Goal: Task Accomplishment & Management: Complete application form

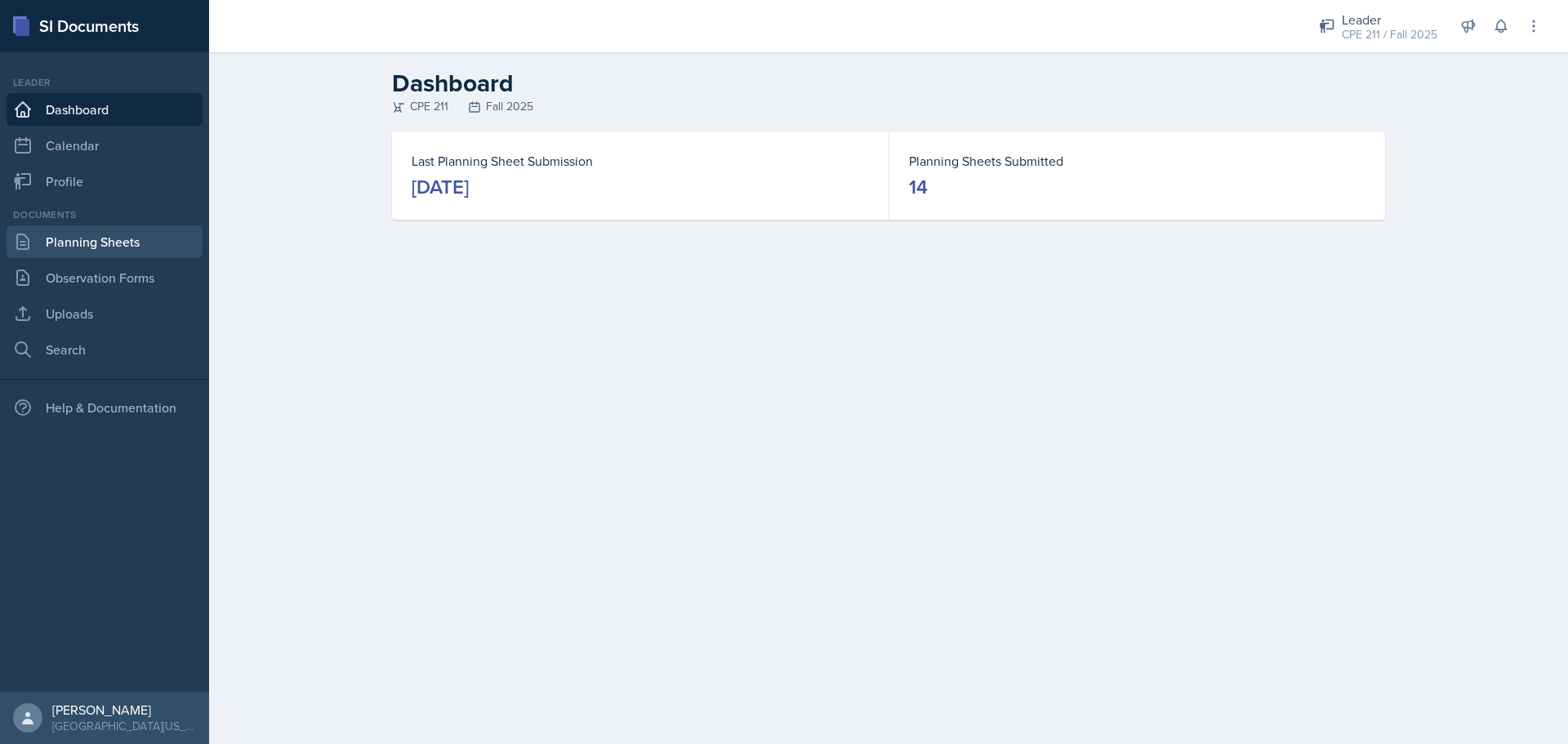
click at [135, 228] on link "Planning Sheets" at bounding box center [105, 242] width 196 height 33
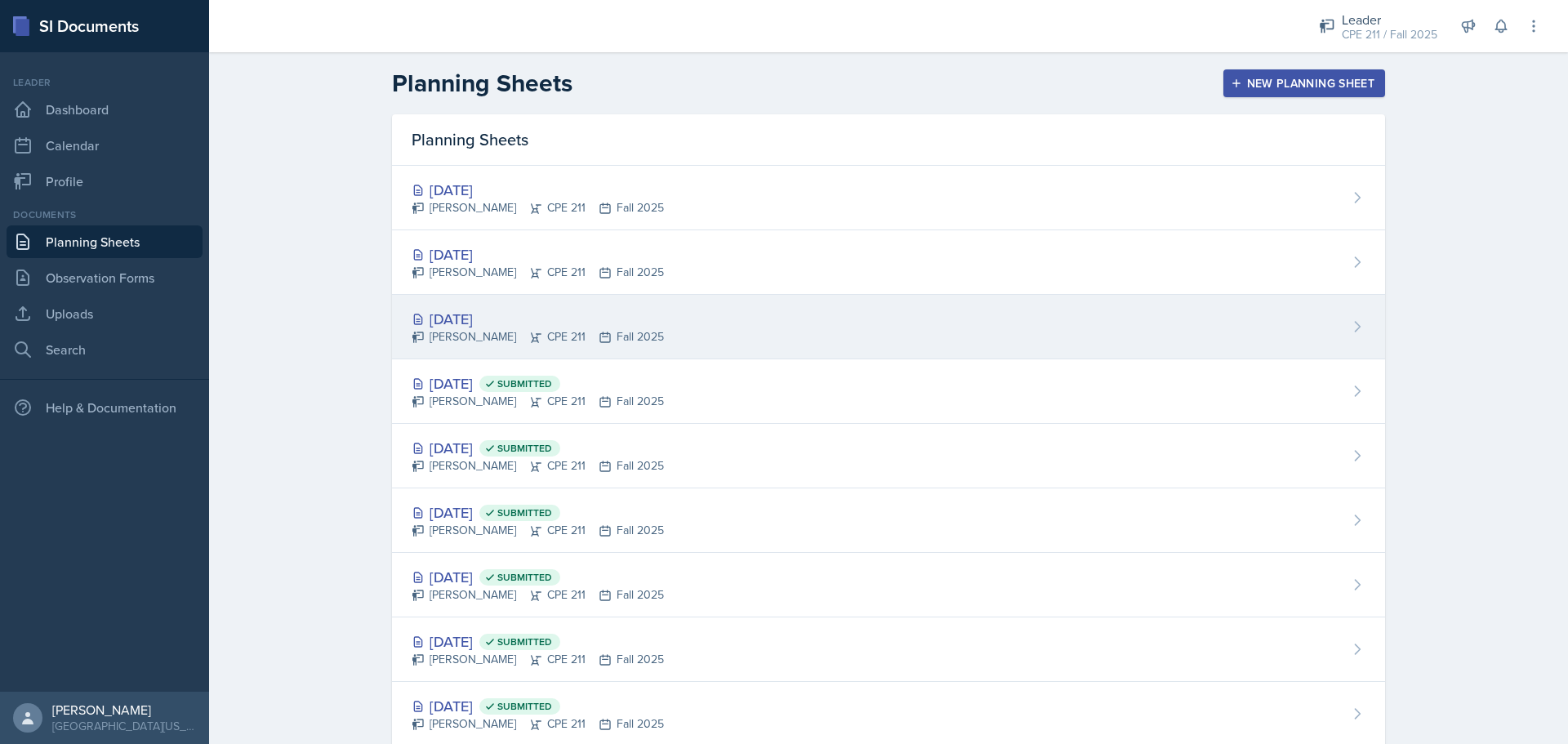
click at [658, 321] on div "[DATE] [PERSON_NAME] CPE 211 Fall 2025" at bounding box center [889, 326] width 993 height 64
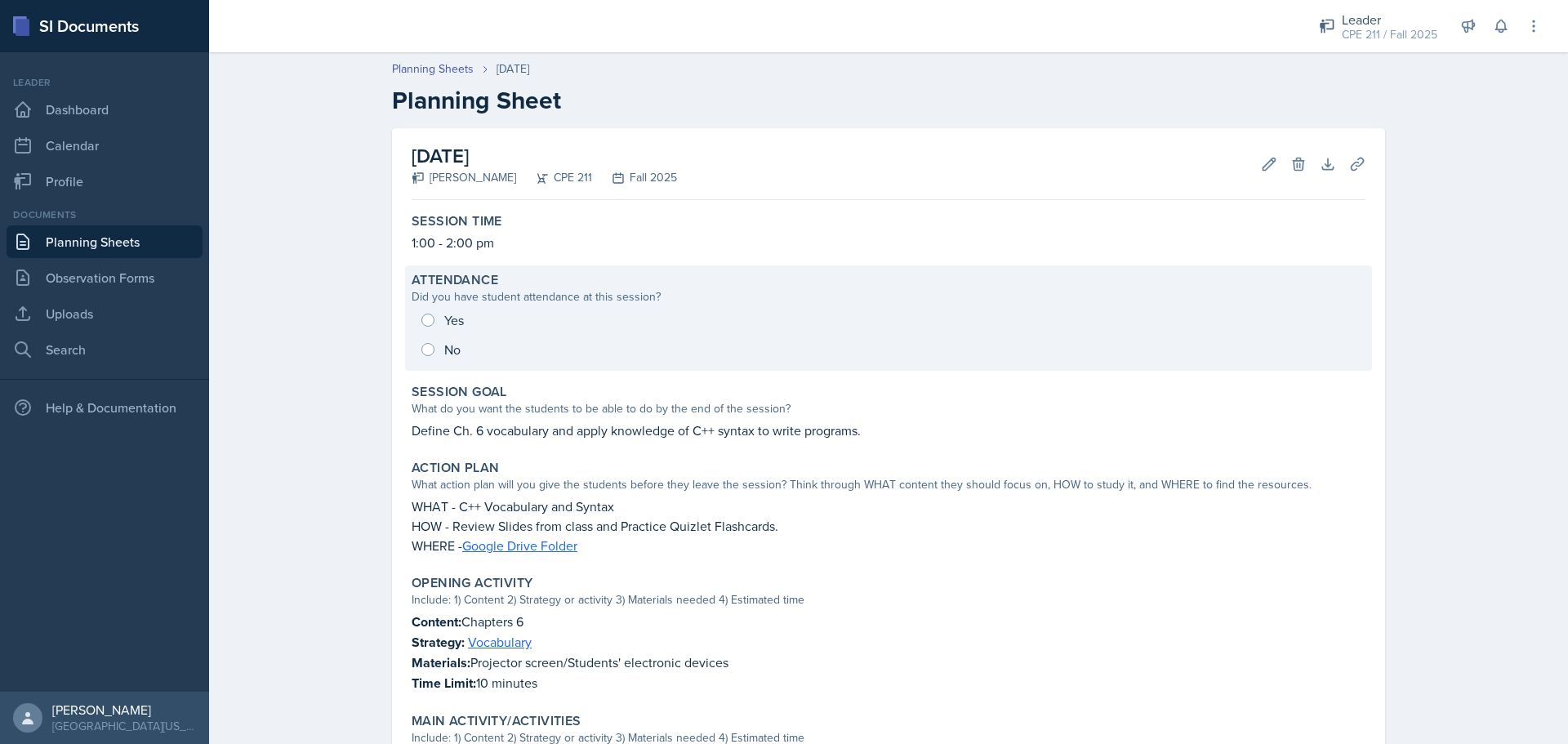
click at [478, 316] on div "Yes No" at bounding box center [889, 334] width 954 height 59
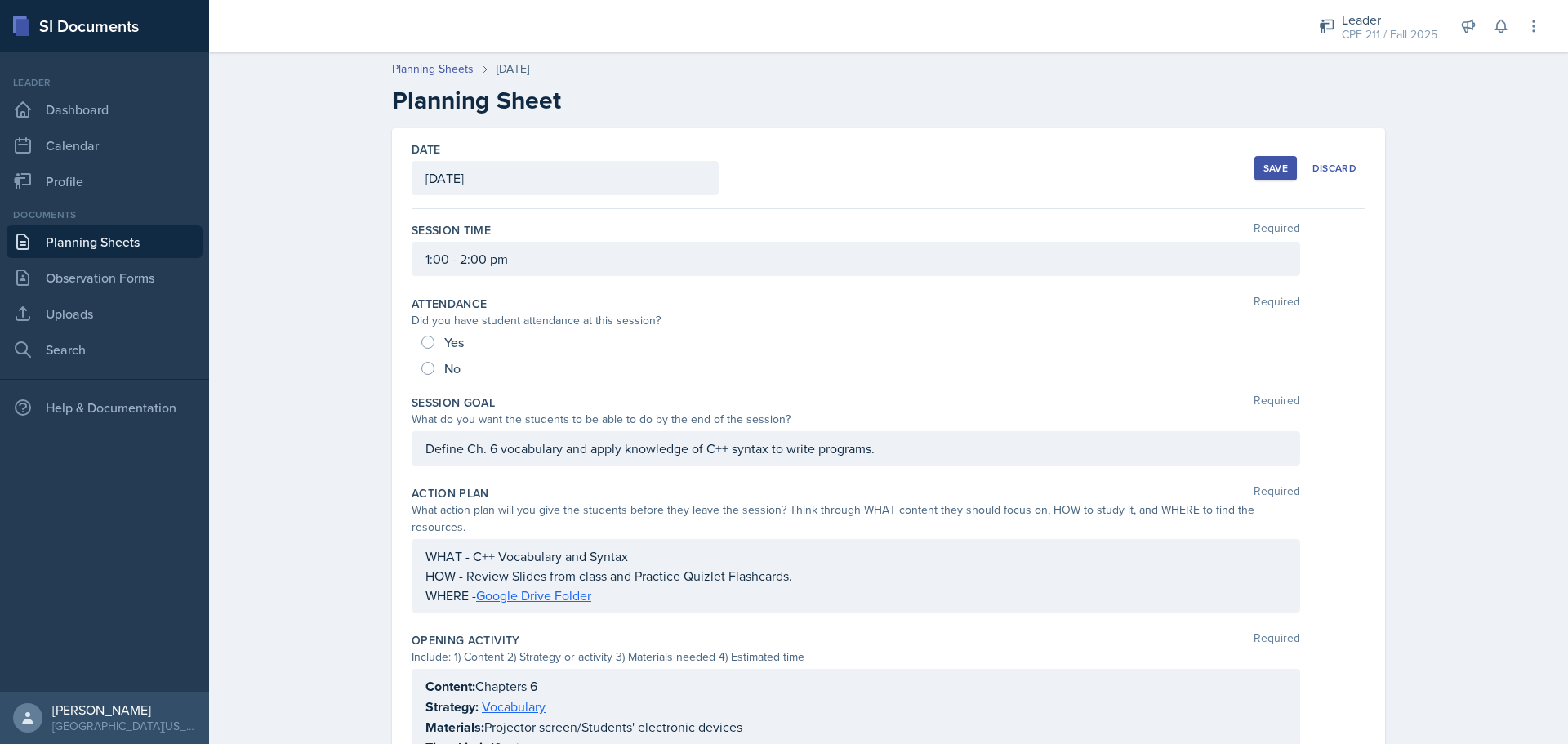
click at [446, 345] on span "Yes" at bounding box center [454, 342] width 19 height 16
click at [435, 345] on input "Yes" at bounding box center [428, 343] width 13 height 13
radio input "true"
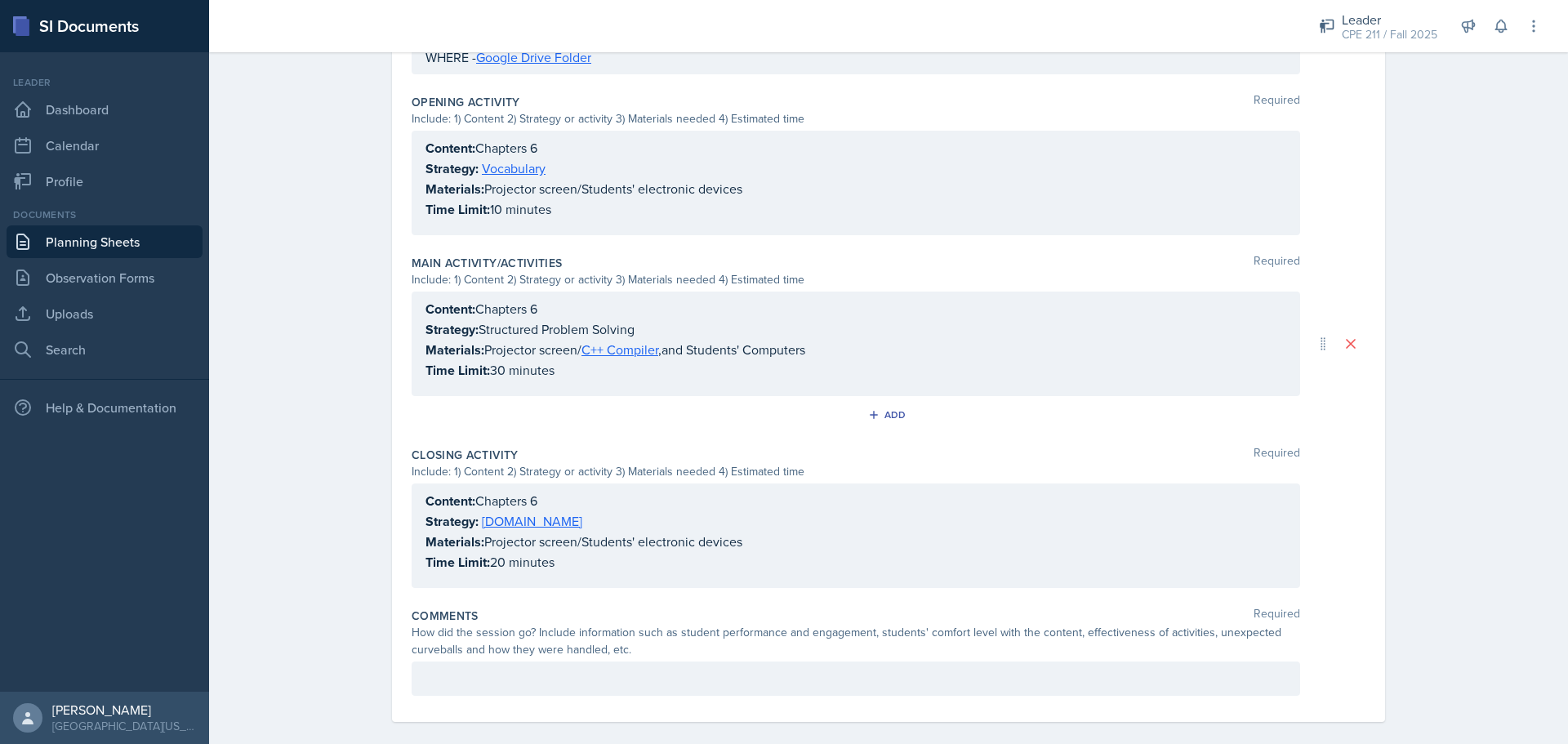
click at [692, 669] on p at bounding box center [855, 679] width 861 height 19
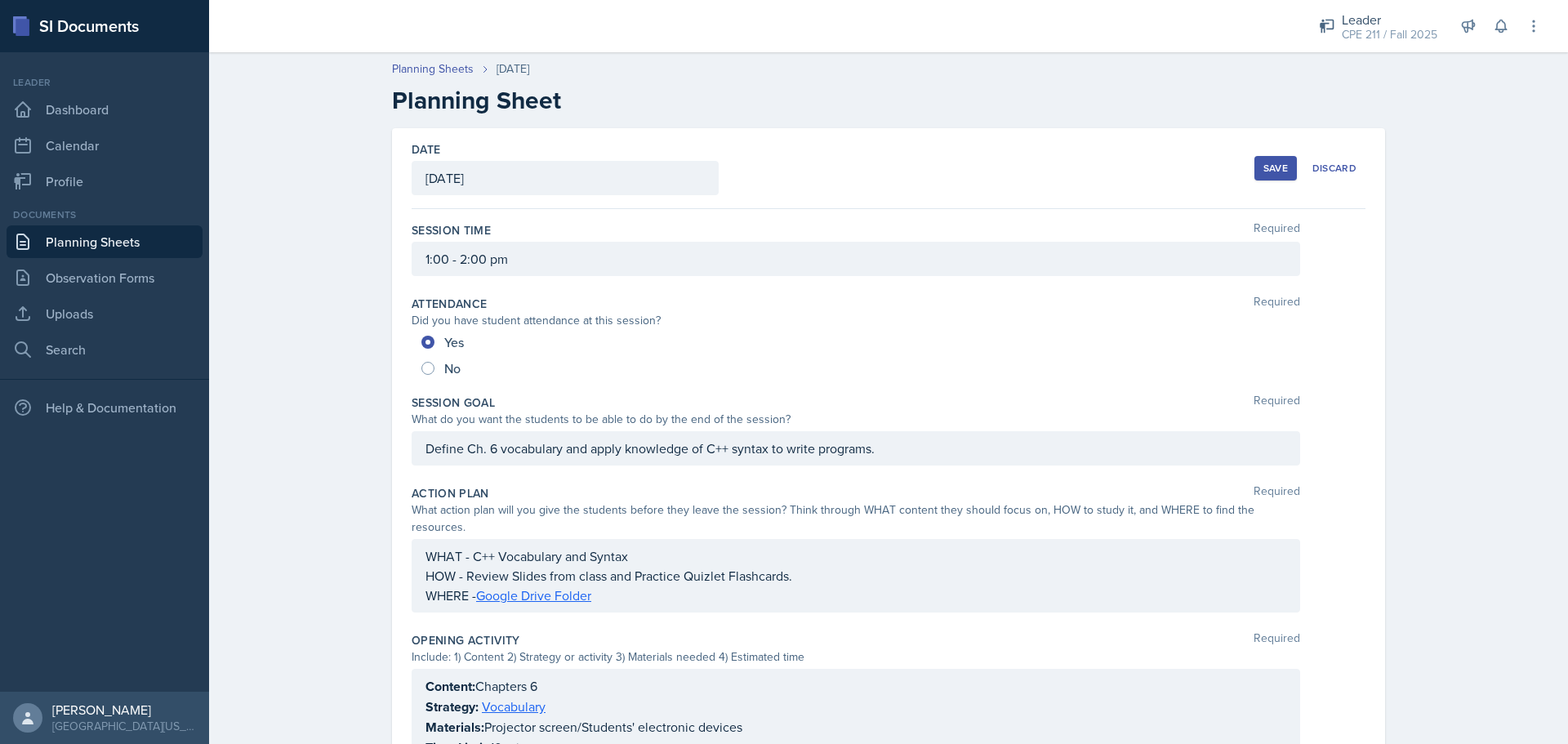
click at [1276, 180] on button "Save" at bounding box center [1275, 169] width 42 height 25
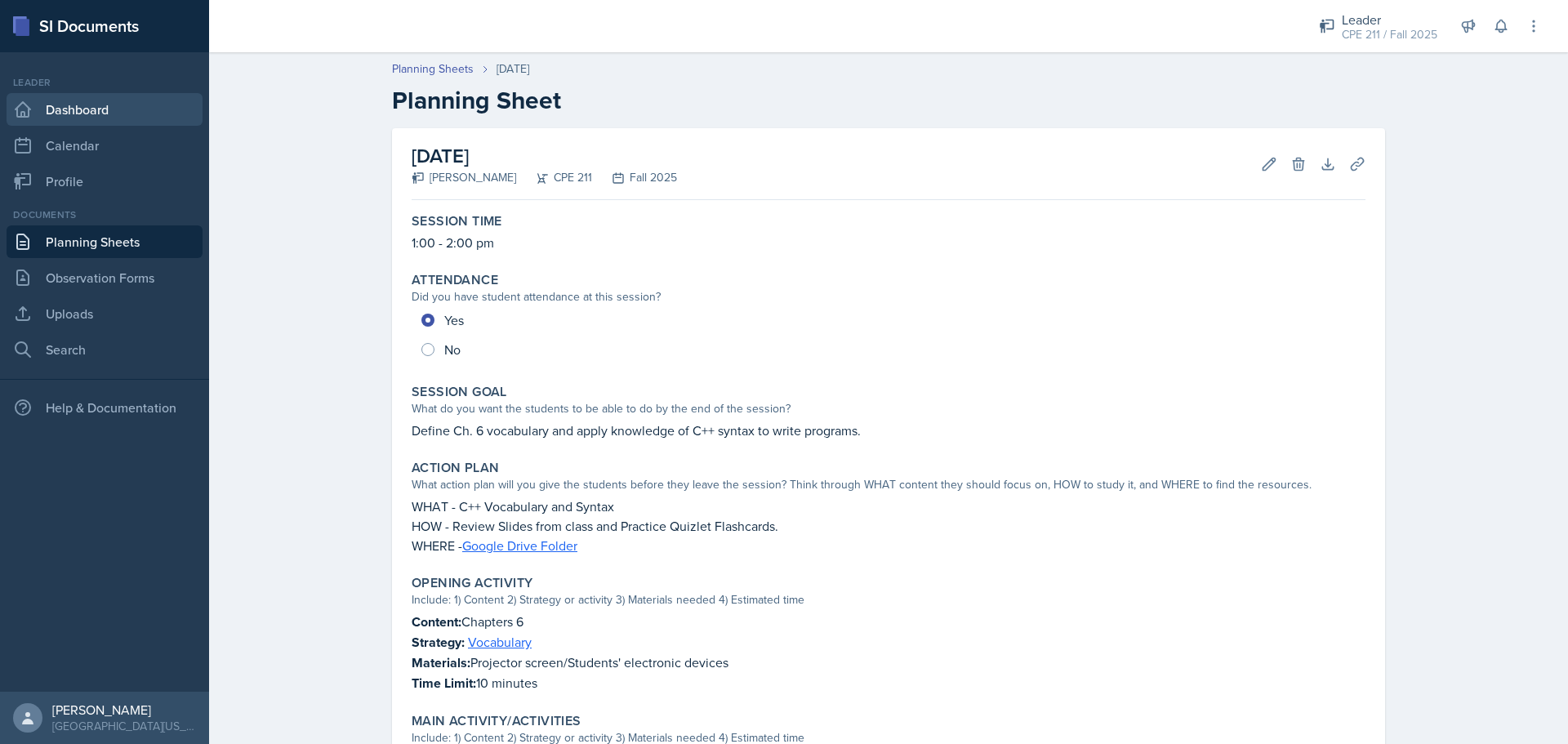
click at [134, 102] on link "Dashboard" at bounding box center [105, 109] width 196 height 33
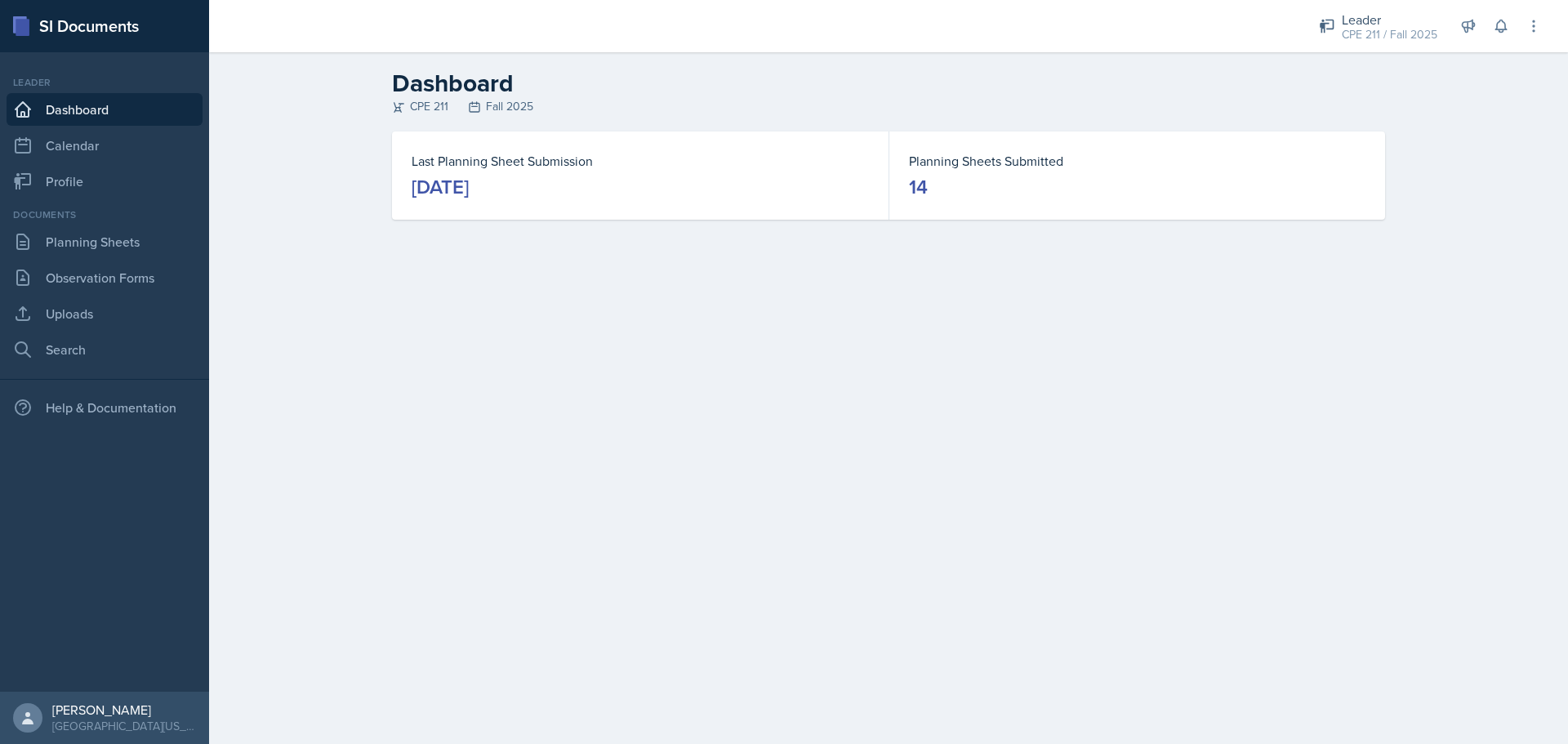
click at [77, 225] on div "Documents Planning Sheets Observation Forms Uploads Search" at bounding box center [105, 286] width 196 height 158
click at [86, 251] on link "Planning Sheets" at bounding box center [105, 242] width 196 height 33
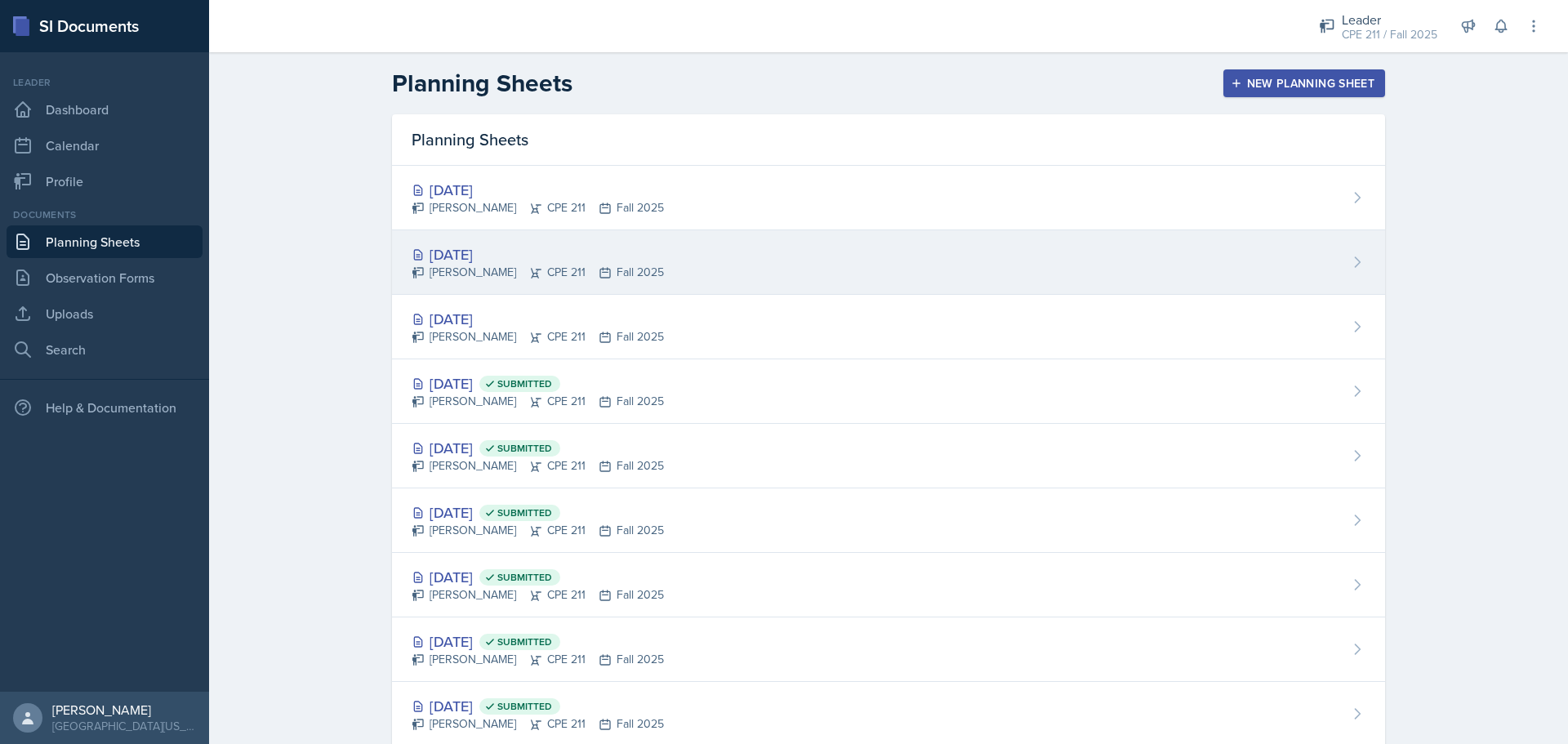
click at [610, 261] on div "[DATE]" at bounding box center [537, 254] width 252 height 22
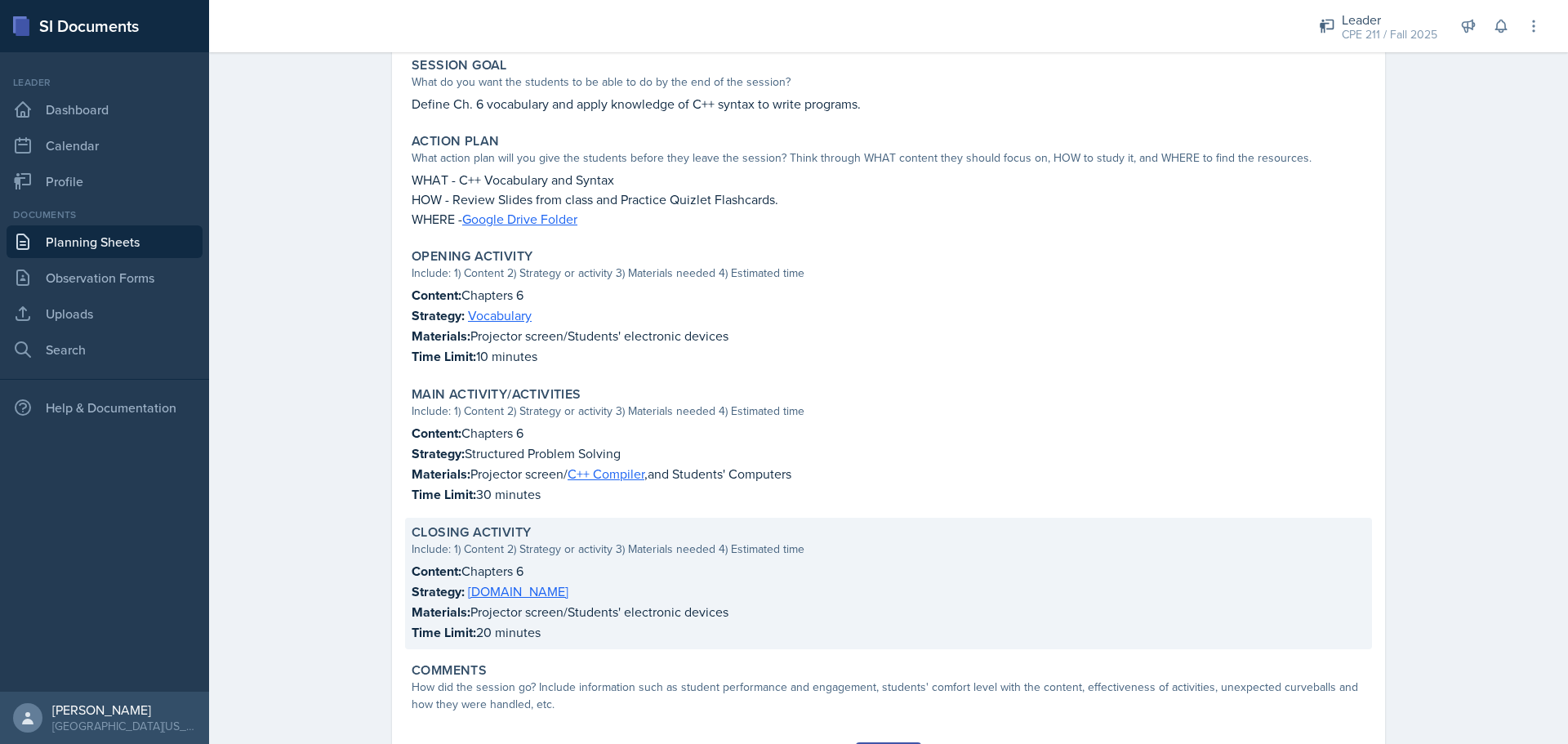
scroll to position [412, 0]
